Goal: Information Seeking & Learning: Learn about a topic

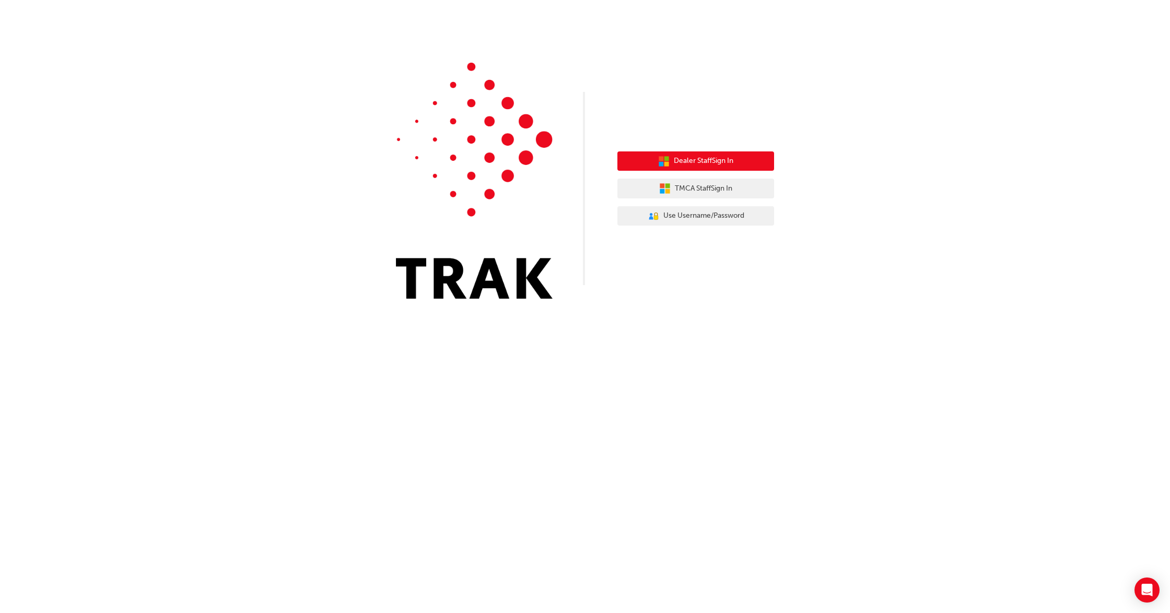
click at [579, 170] on button "Dealer Staff Sign In" at bounding box center [695, 161] width 157 height 20
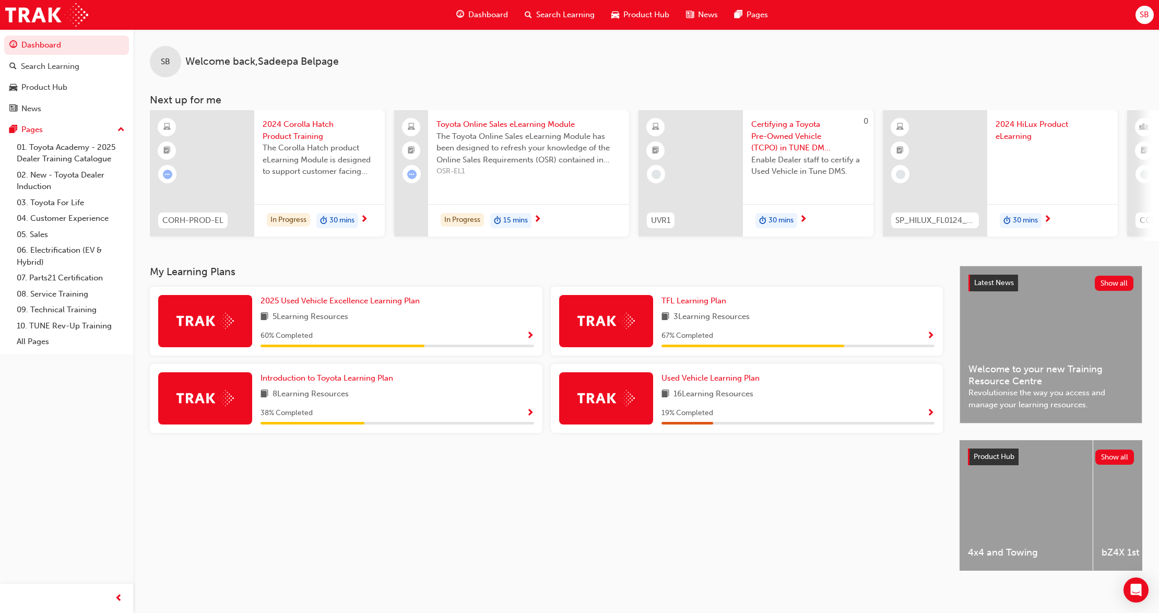
click at [303, 138] on span "2024 Corolla Hatch Product Training" at bounding box center [320, 130] width 114 height 23
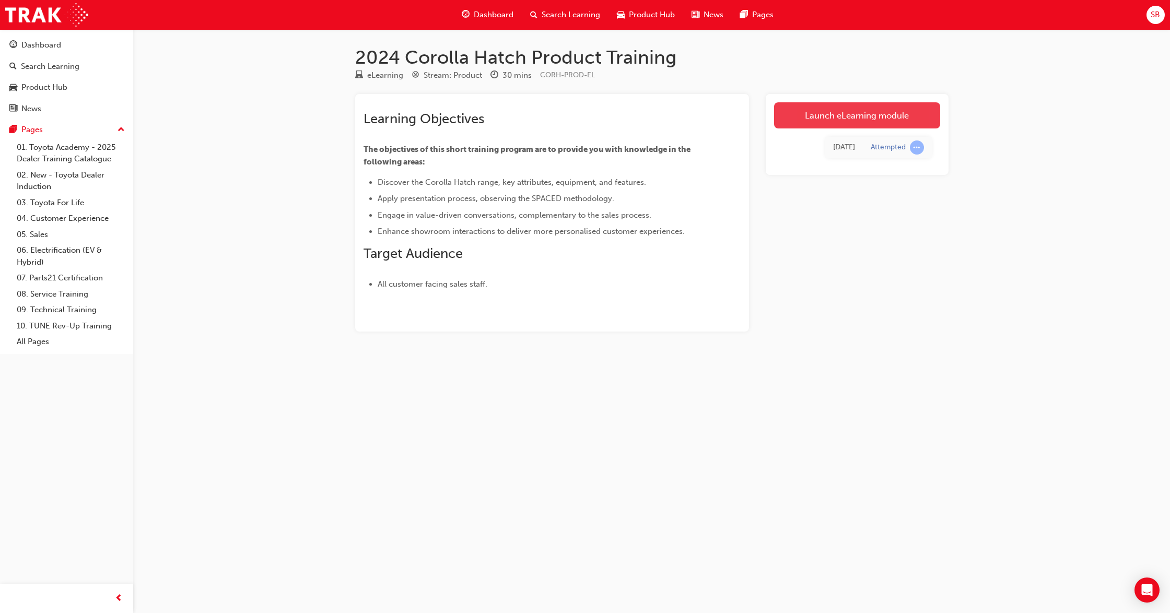
click at [873, 114] on link "Launch eLearning module" at bounding box center [857, 115] width 166 height 26
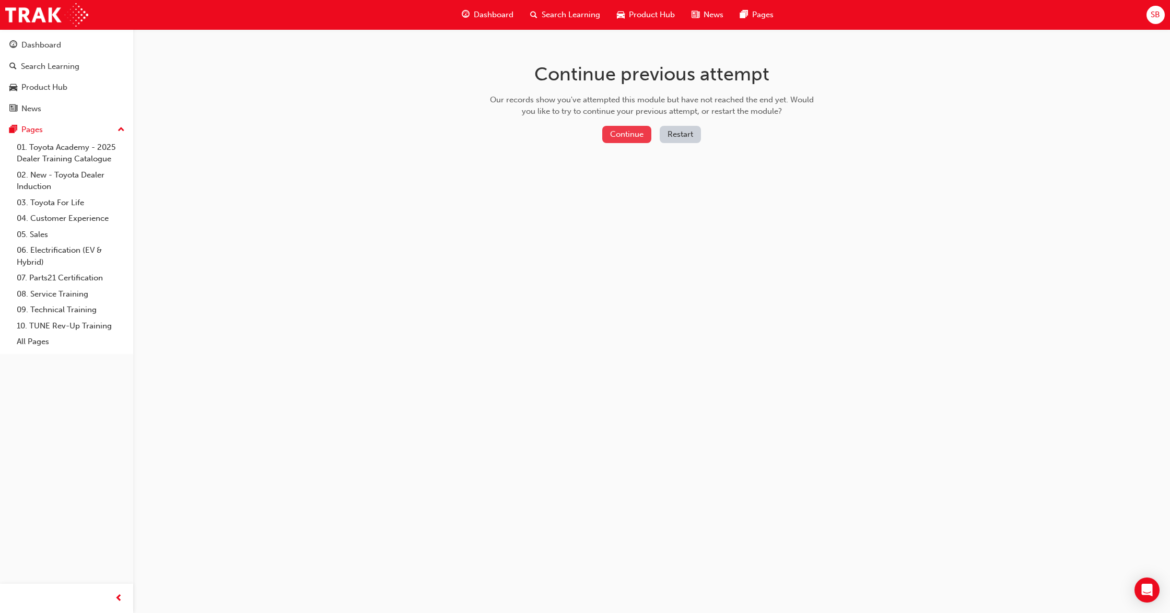
click at [622, 129] on button "Continue" at bounding box center [626, 134] width 49 height 17
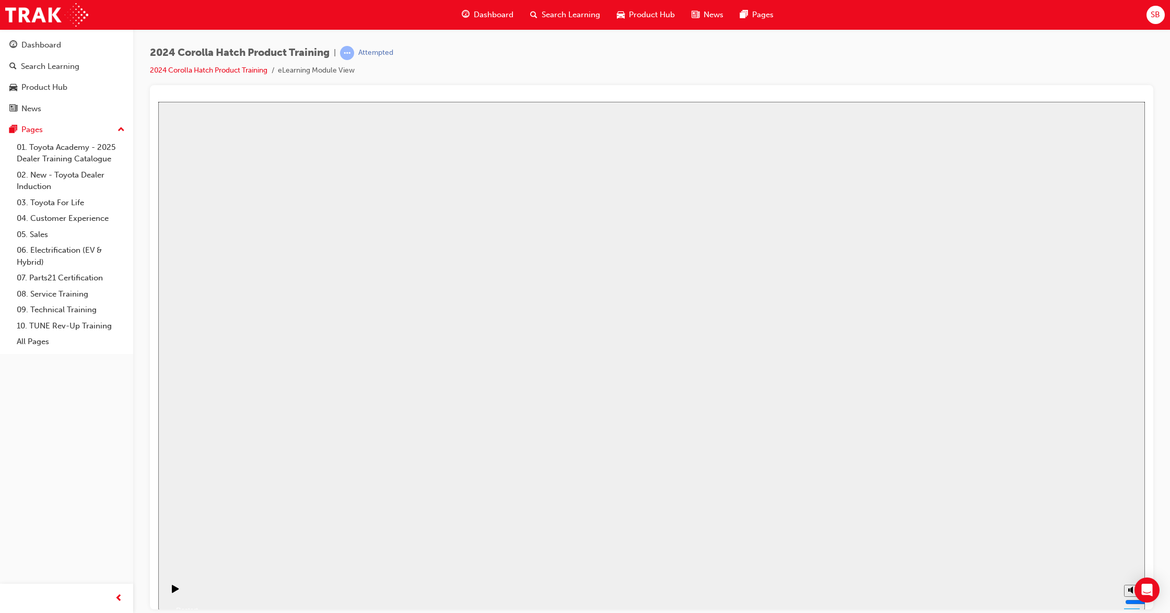
click at [198, 591] on button "Resume" at bounding box center [178, 597] width 40 height 13
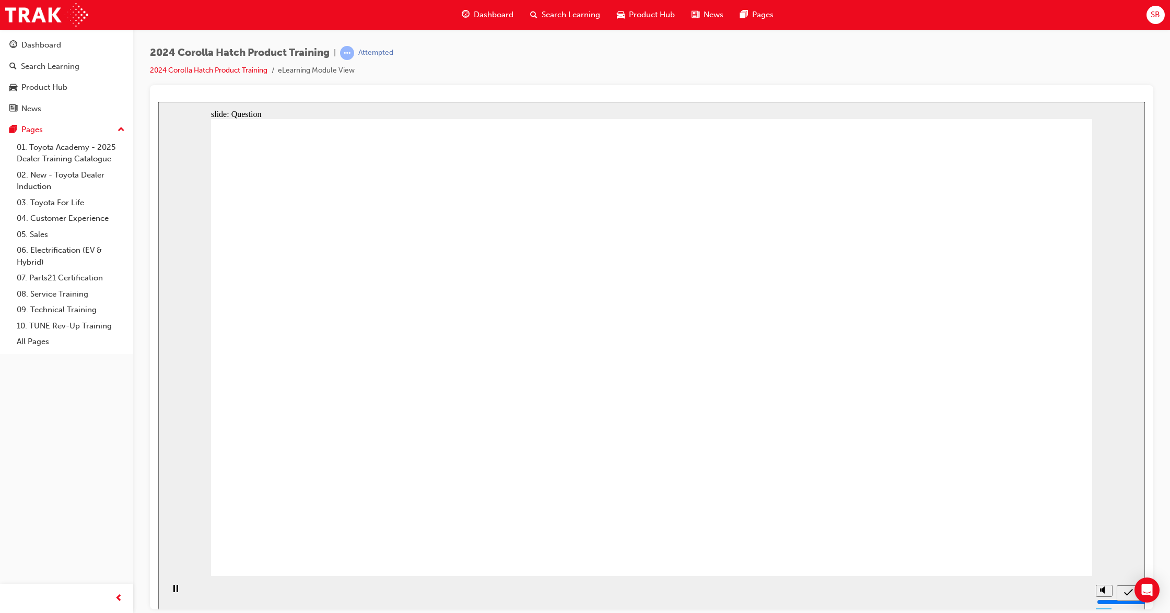
drag, startPoint x: 501, startPoint y: 342, endPoint x: 341, endPoint y: 481, distance: 211.7
drag, startPoint x: 798, startPoint y: 336, endPoint x: 652, endPoint y: 478, distance: 204.2
drag, startPoint x: 378, startPoint y: 328, endPoint x: 527, endPoint y: 474, distance: 208.6
drag, startPoint x: 656, startPoint y: 332, endPoint x: 949, endPoint y: 462, distance: 319.8
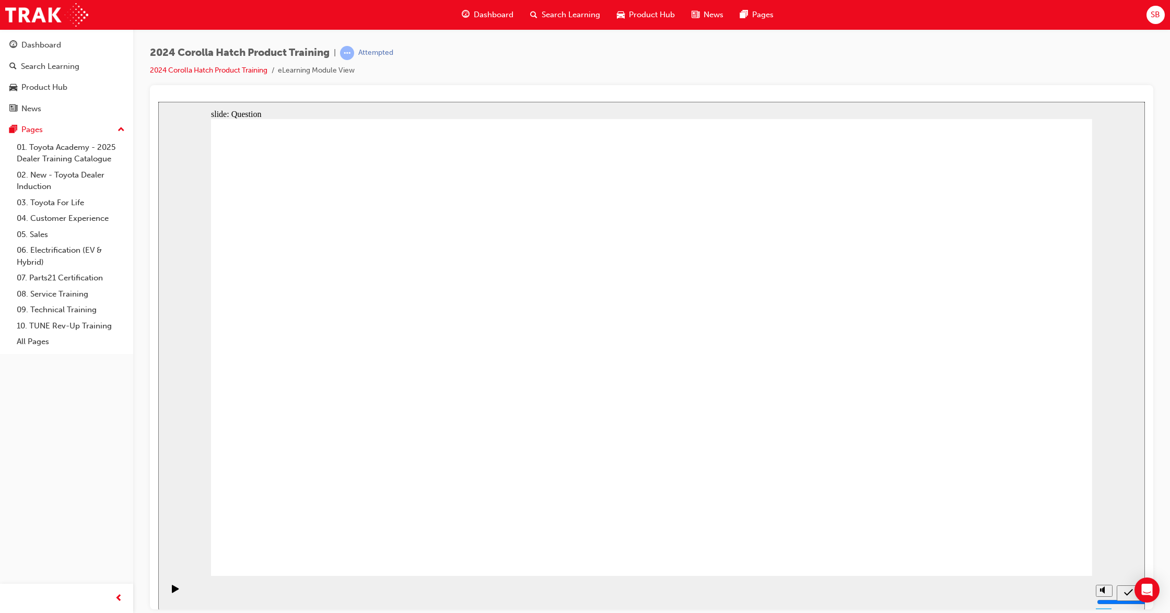
drag, startPoint x: 927, startPoint y: 344, endPoint x: 784, endPoint y: 480, distance: 197.6
